Goal: Information Seeking & Learning: Understand process/instructions

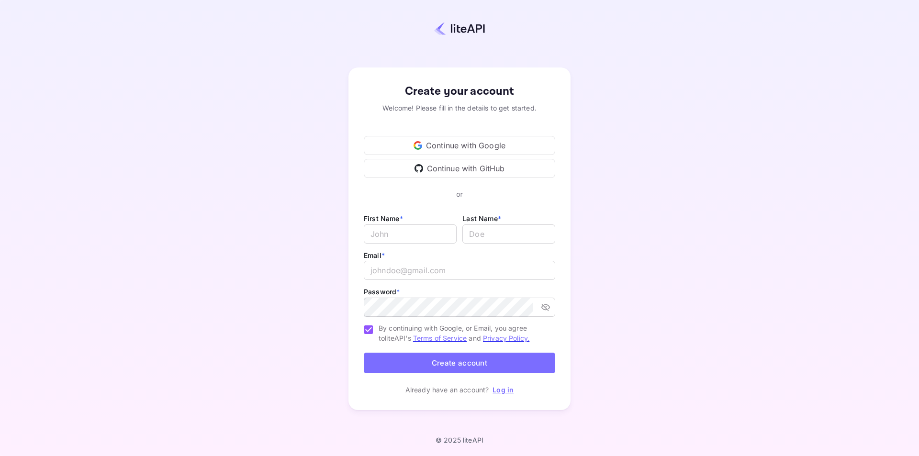
click at [520, 144] on div "Continue with Google" at bounding box center [459, 145] width 191 height 19
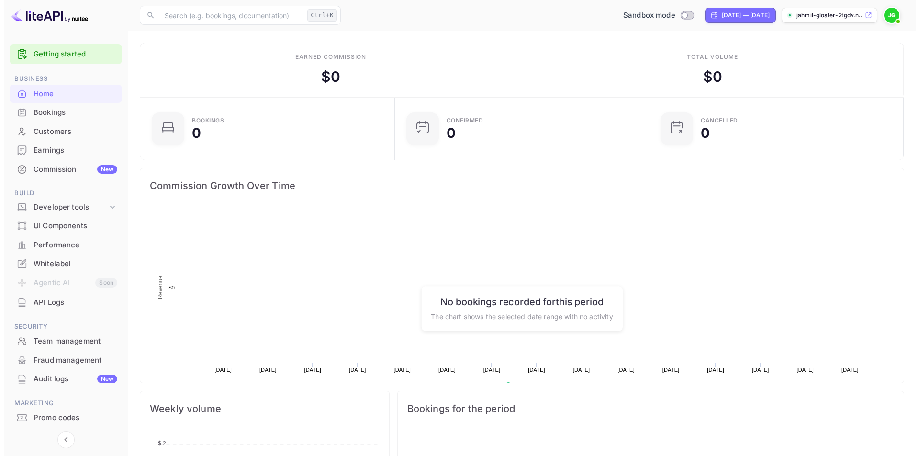
scroll to position [148, 241]
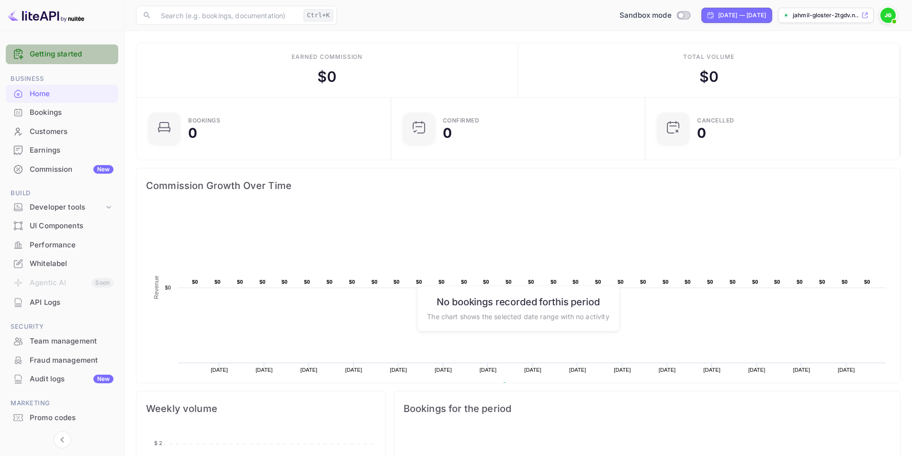
click at [74, 56] on link "Getting started" at bounding box center [72, 54] width 84 height 11
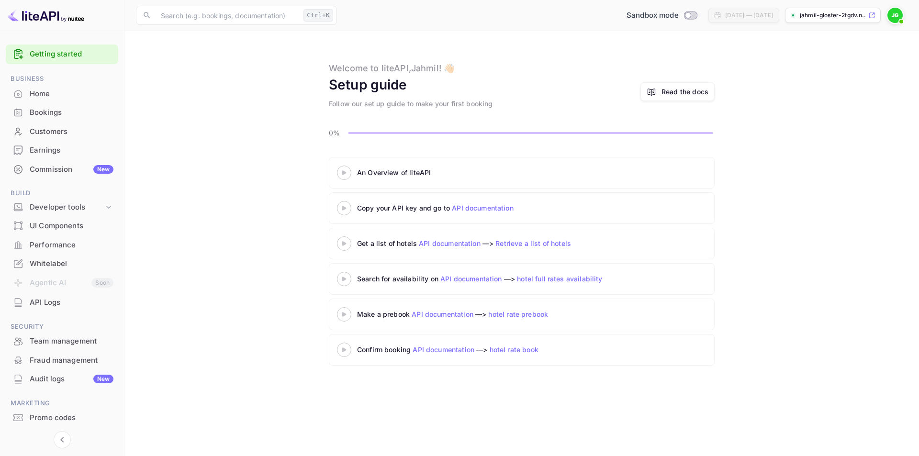
click at [344, 169] on div at bounding box center [343, 173] width 33 height 12
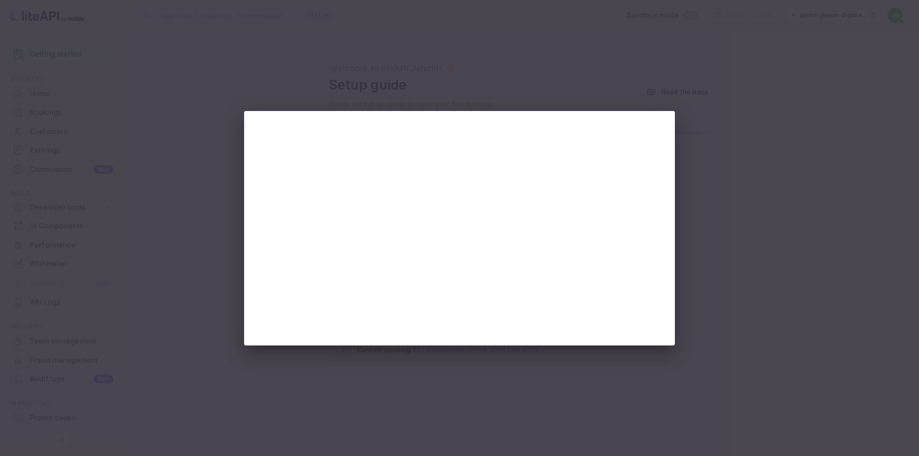
click at [809, 245] on div at bounding box center [459, 228] width 919 height 456
